Goal: Task Accomplishment & Management: Manage account settings

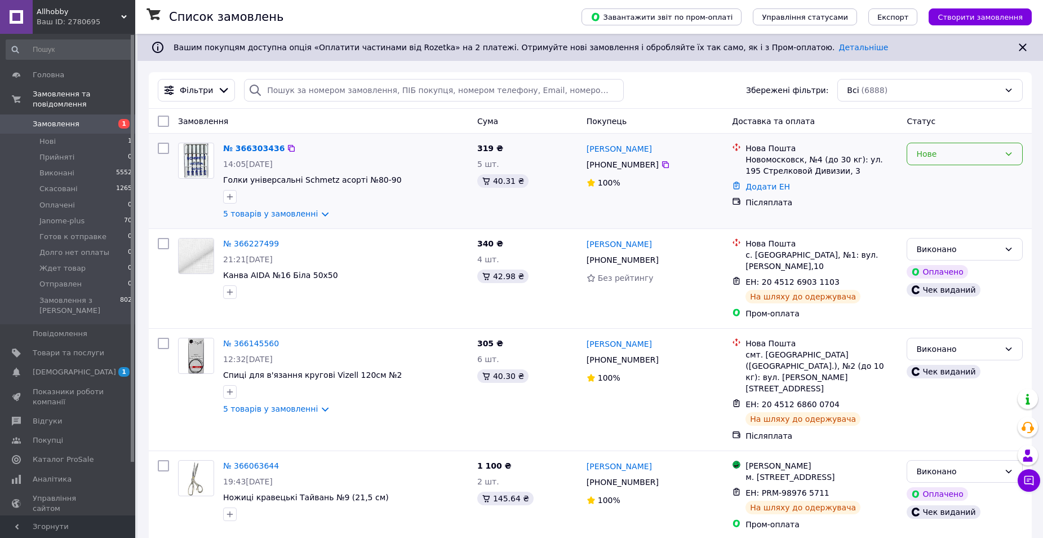
click at [955, 156] on div "Нове" at bounding box center [958, 154] width 83 height 12
click at [928, 178] on li "Прийнято" at bounding box center [965, 179] width 115 height 20
click at [73, 348] on span "Товари та послуги" at bounding box center [69, 353] width 72 height 10
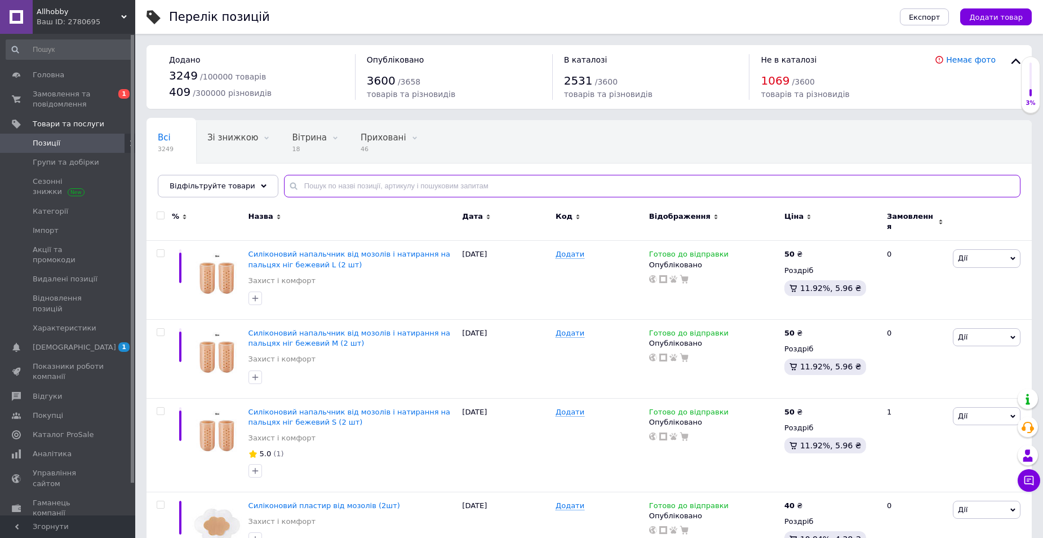
click at [304, 178] on input "text" at bounding box center [652, 186] width 737 height 23
type input "пас"
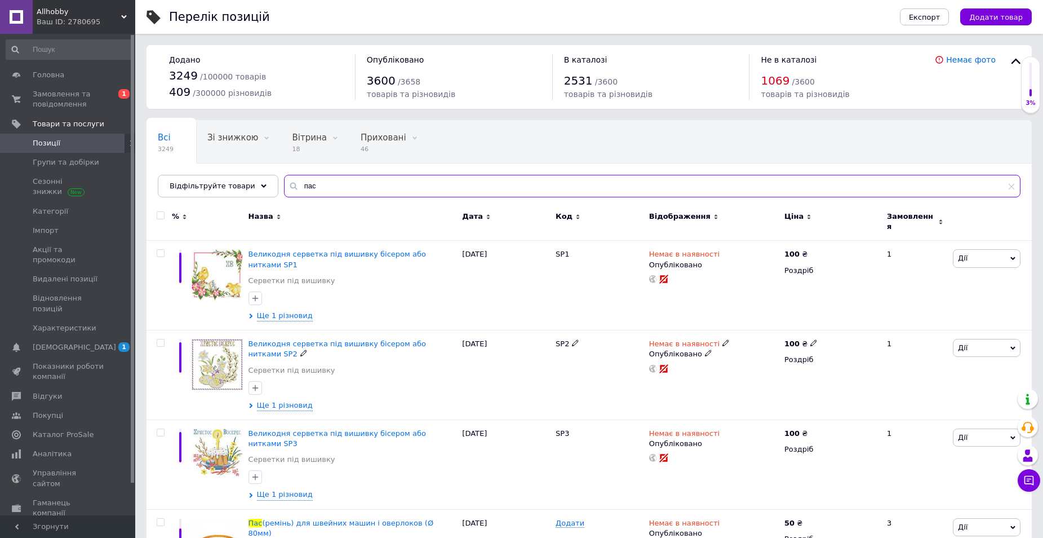
scroll to position [338, 0]
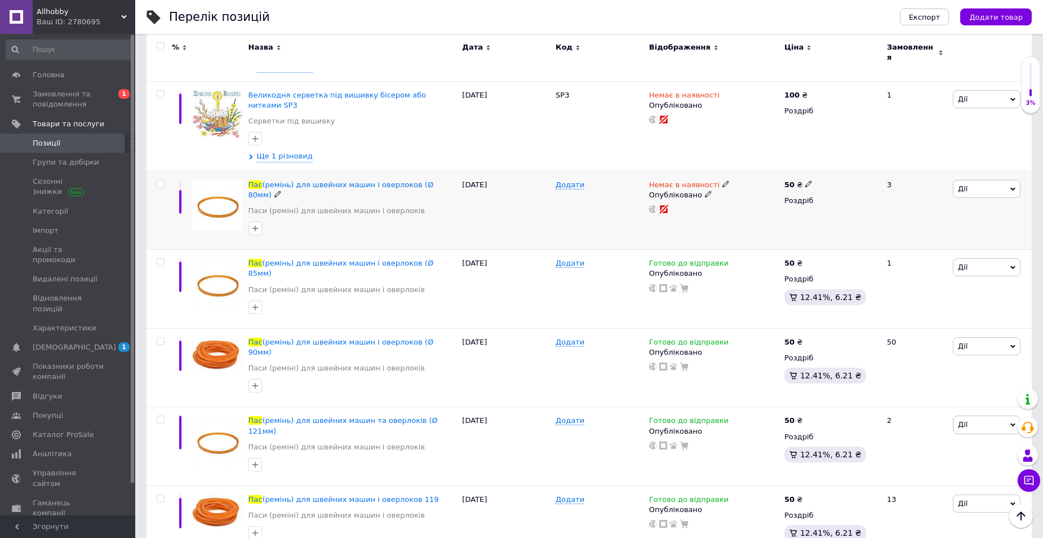
click at [723, 180] on icon at bounding box center [726, 183] width 7 height 7
click at [753, 185] on li "В наявності" at bounding box center [785, 193] width 107 height 16
click at [613, 173] on div "Додати" at bounding box center [600, 210] width 94 height 79
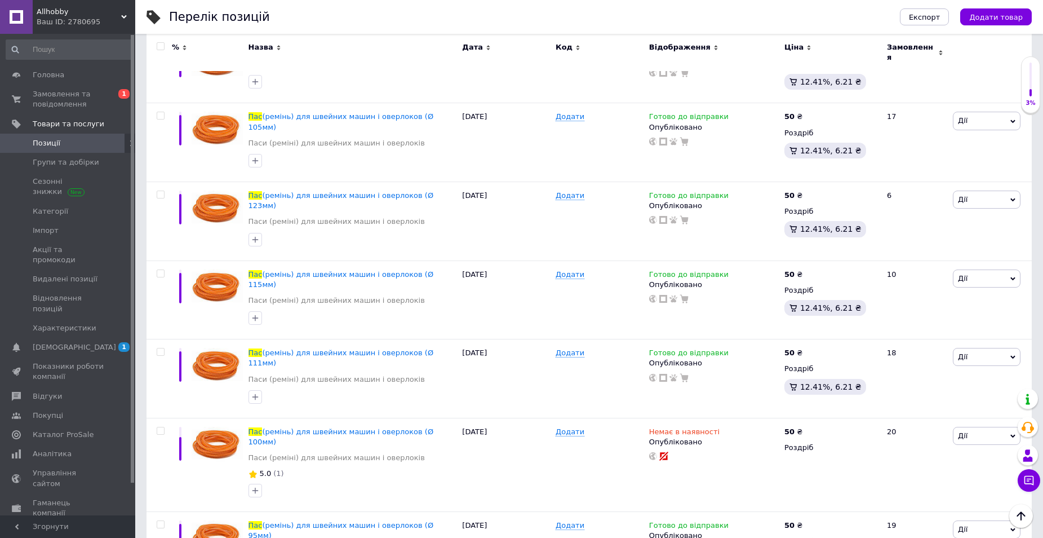
scroll to position [846, 0]
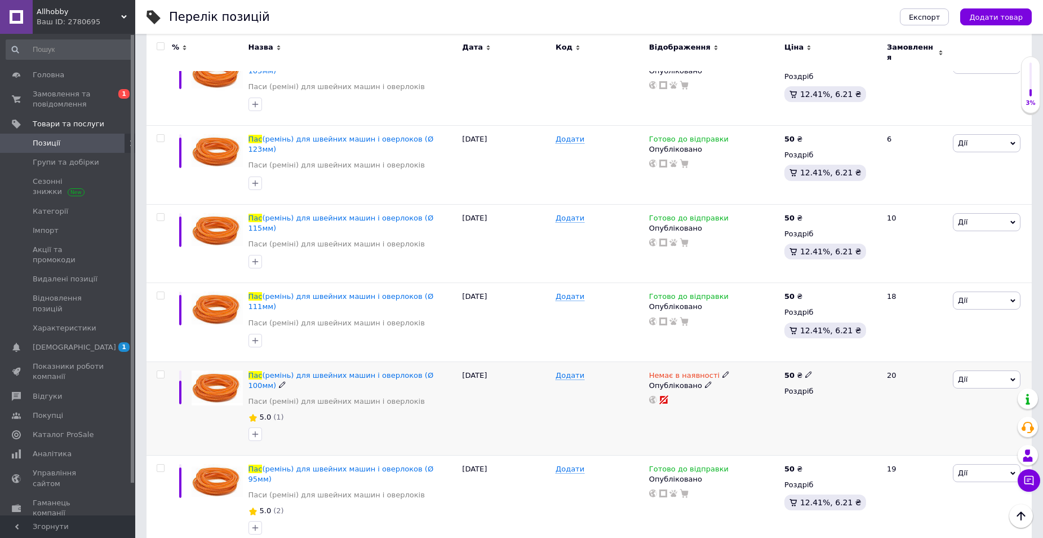
click at [723, 371] on icon at bounding box center [726, 374] width 7 height 7
click at [781, 375] on li "В наявності" at bounding box center [785, 383] width 107 height 16
click at [531, 361] on div "04.10.2025" at bounding box center [506, 408] width 94 height 94
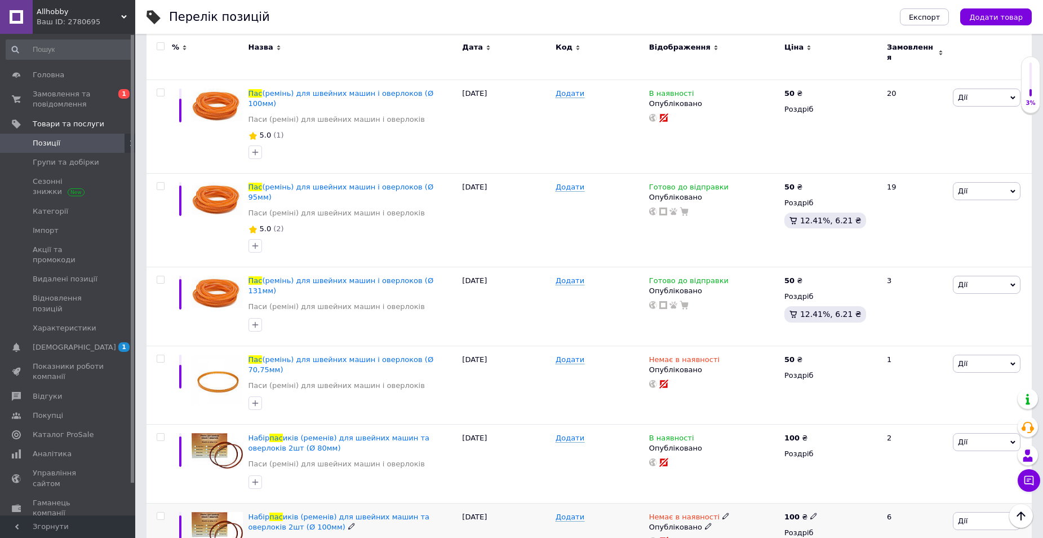
click at [723, 512] on icon at bounding box center [726, 515] width 7 height 7
click at [745, 517] on li "В наявності" at bounding box center [785, 525] width 107 height 16
click at [594, 503] on div "Додати" at bounding box center [600, 542] width 94 height 79
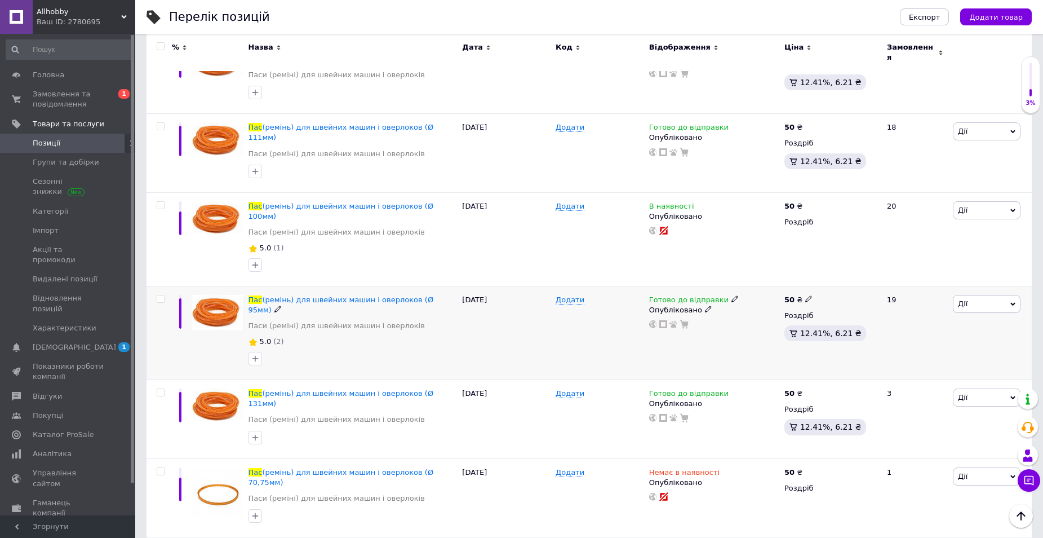
scroll to position [902, 0]
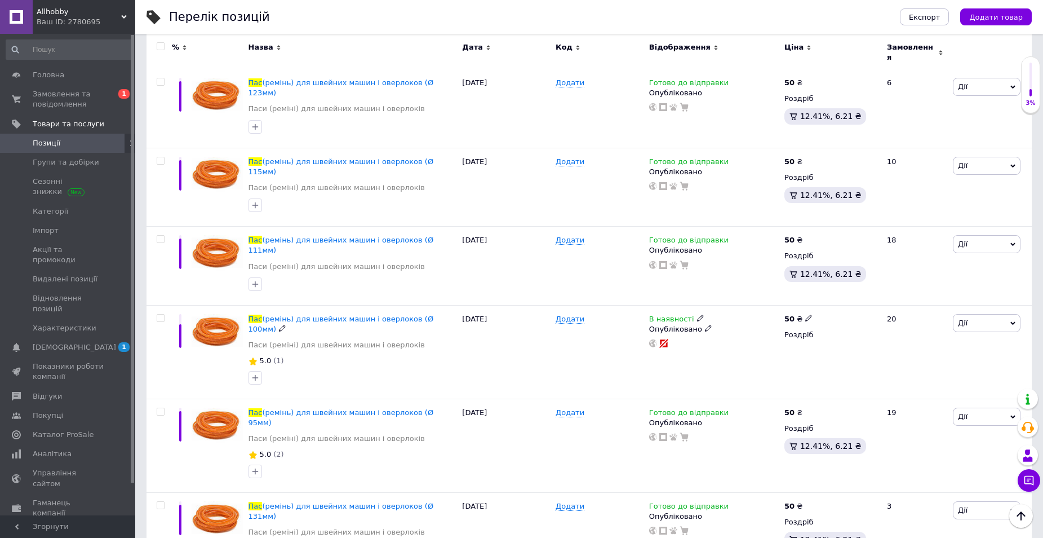
click at [697, 315] on icon at bounding box center [700, 318] width 7 height 7
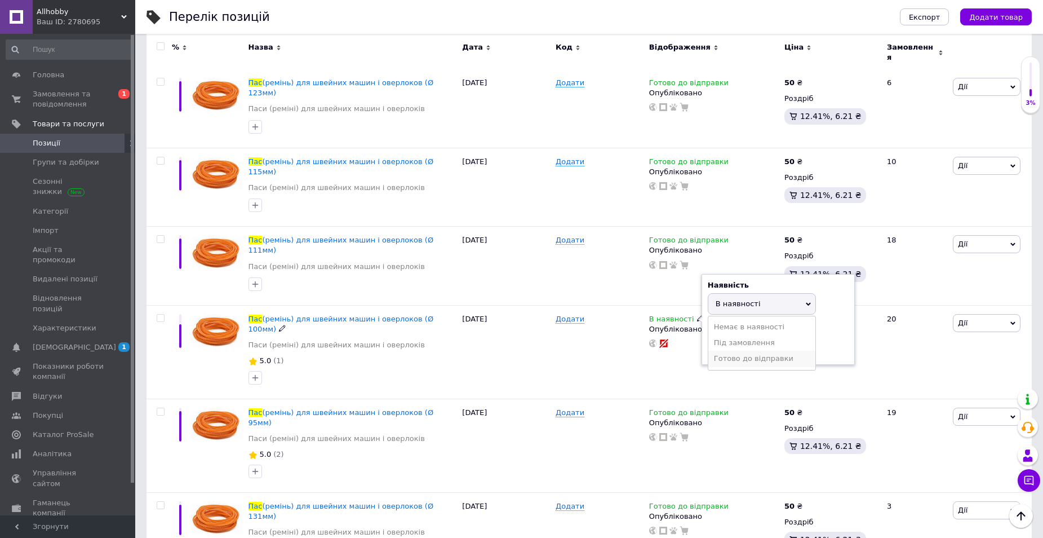
click at [731, 351] on li "Готово до відправки" at bounding box center [762, 359] width 107 height 16
click at [616, 305] on div "Додати" at bounding box center [600, 352] width 94 height 94
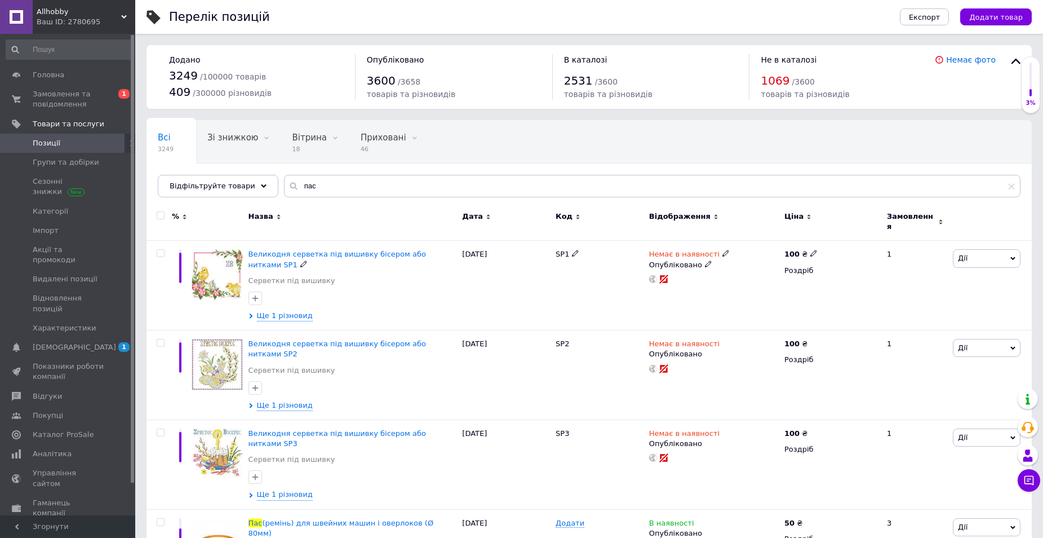
scroll to position [225, 0]
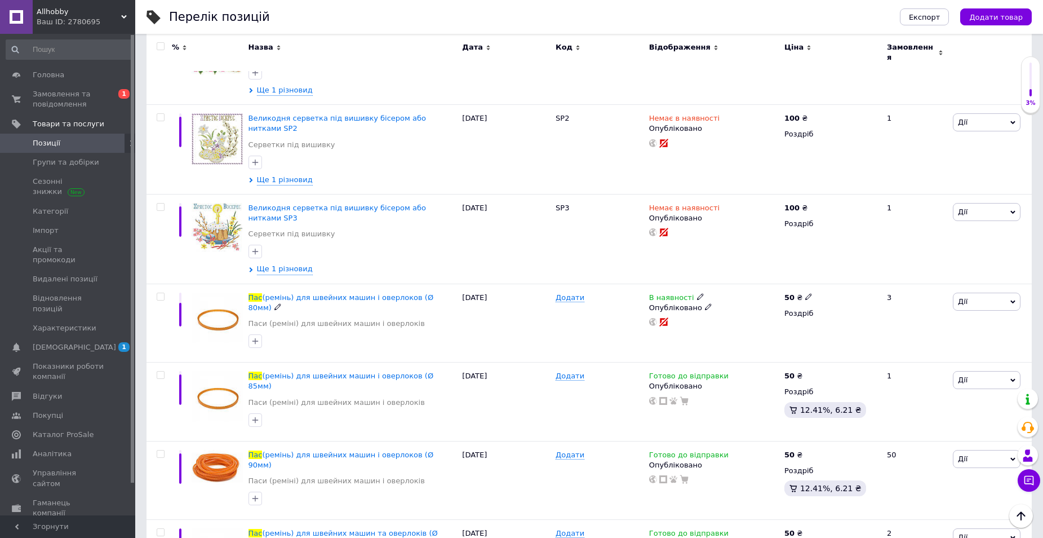
click at [697, 293] on use at bounding box center [700, 296] width 6 height 6
click at [724, 329] on li "Готово до відправки" at bounding box center [762, 337] width 107 height 16
click at [628, 293] on div "Додати" at bounding box center [600, 323] width 94 height 79
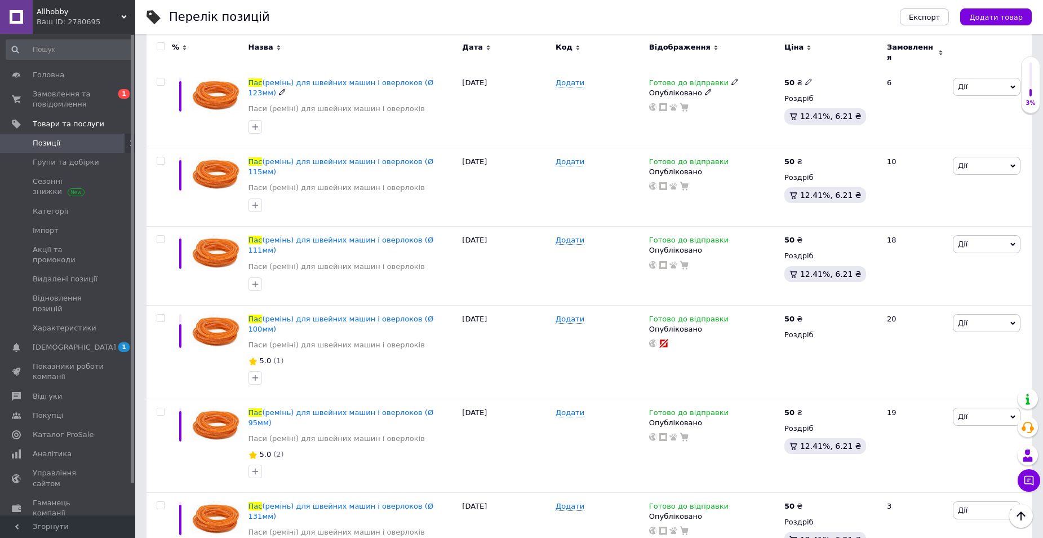
scroll to position [1015, 0]
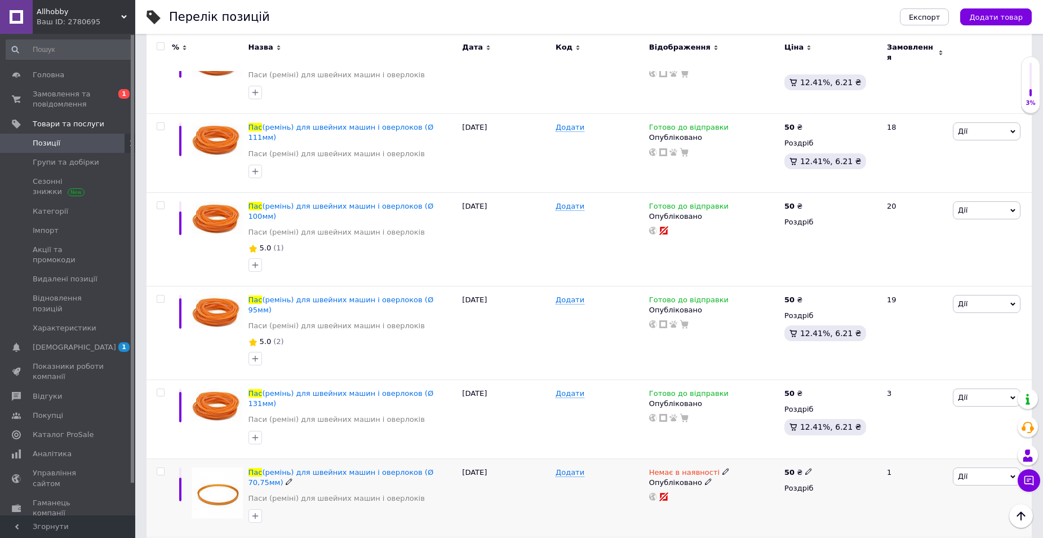
click at [723, 468] on icon at bounding box center [726, 471] width 7 height 7
click at [769, 504] on li "Готово до відправки" at bounding box center [785, 512] width 107 height 16
click at [607, 458] on div "Додати" at bounding box center [600, 497] width 94 height 79
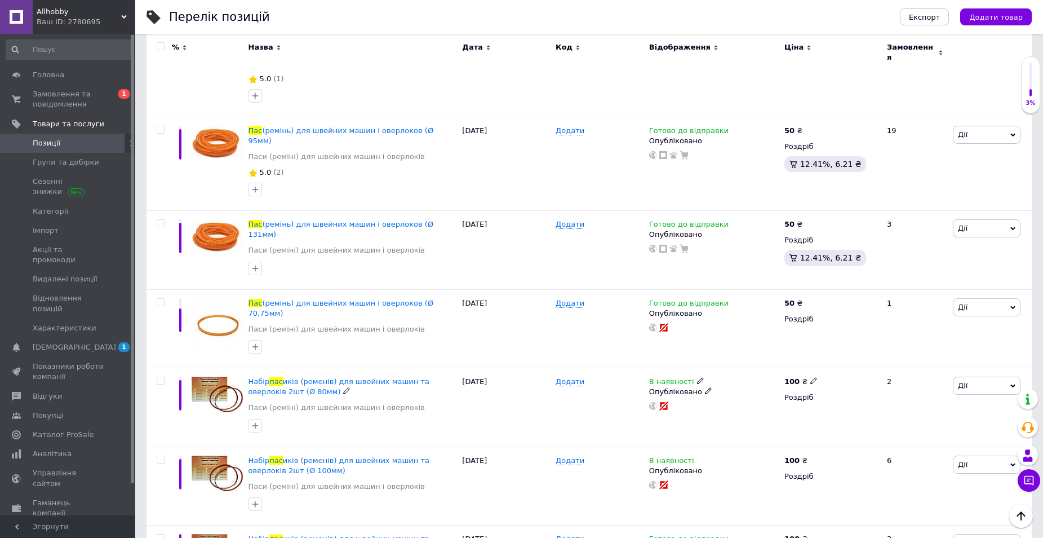
click at [697, 377] on icon at bounding box center [700, 380] width 7 height 7
click at [740, 414] on li "Готово до відправки" at bounding box center [762, 422] width 107 height 16
click at [613, 368] on div "Додати" at bounding box center [600, 407] width 94 height 79
click at [697, 455] on span at bounding box center [700, 459] width 7 height 8
click at [740, 492] on li "Готово до відправки" at bounding box center [762, 500] width 107 height 16
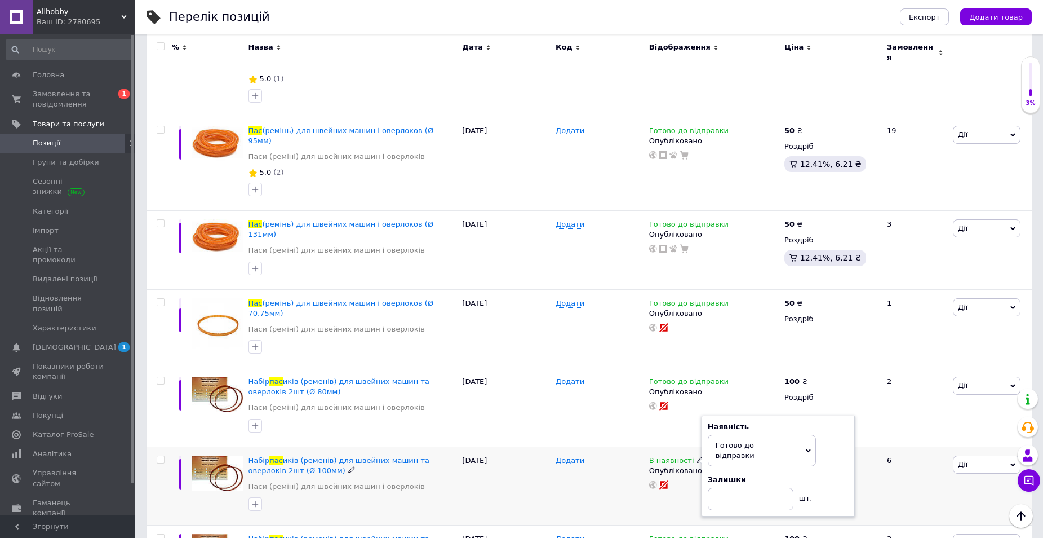
click at [573, 446] on div "Додати" at bounding box center [600, 485] width 94 height 79
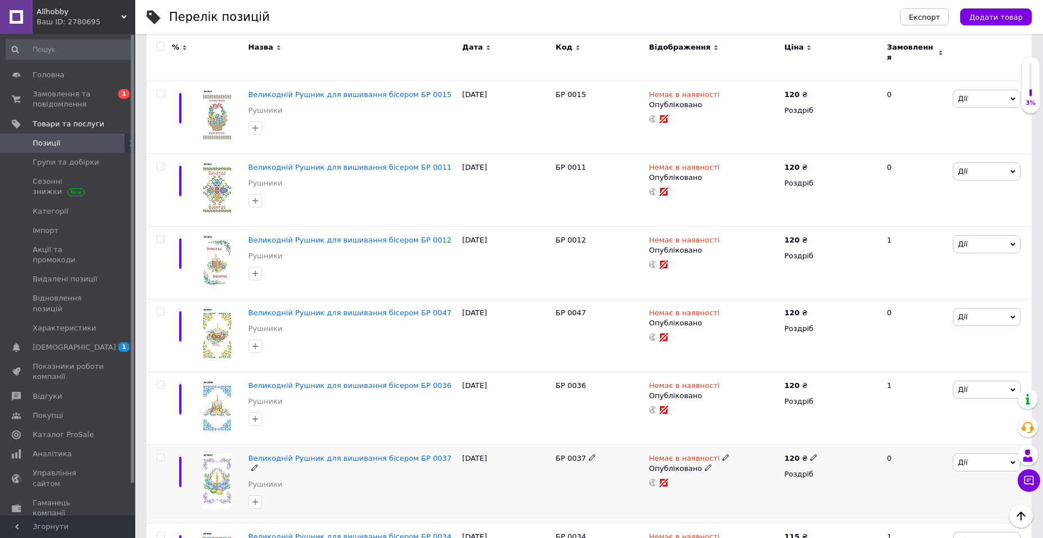
scroll to position [1292, 0]
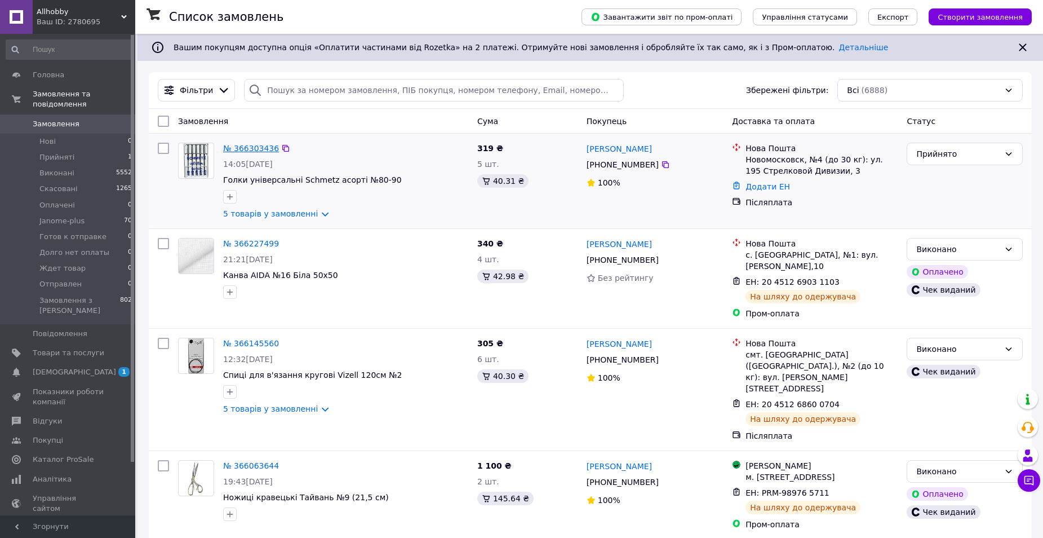
click at [247, 145] on link "№ 366303436" at bounding box center [251, 148] width 56 height 9
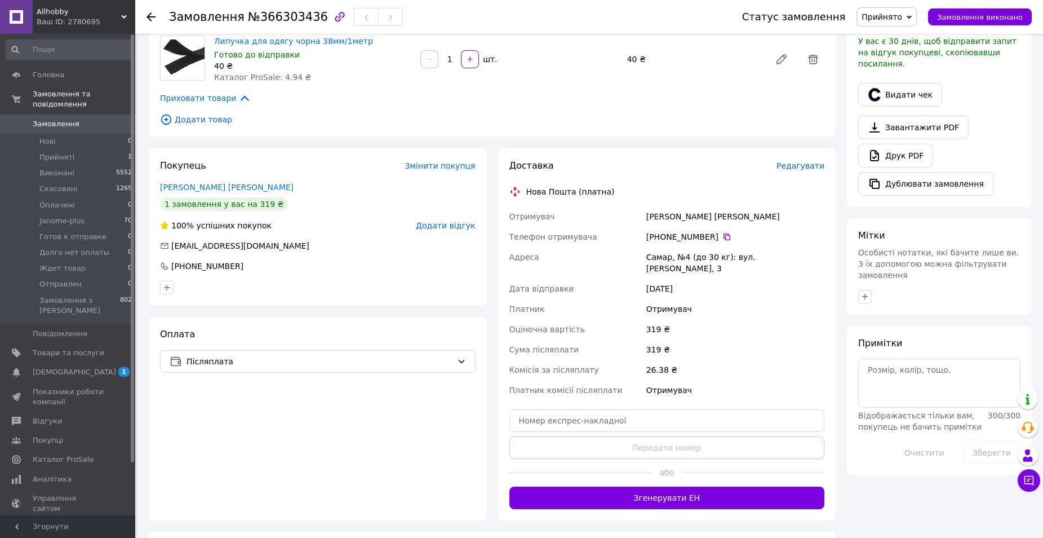
scroll to position [56, 0]
